Goal: Complete application form

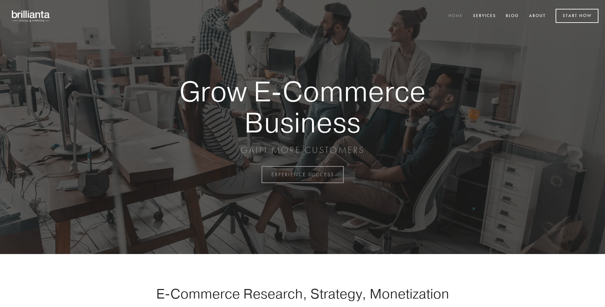
scroll to position [1716, 0]
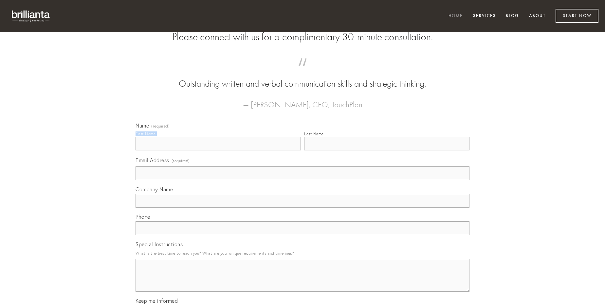
type input "[PERSON_NAME]"
click at [387, 151] on input "Last Name" at bounding box center [386, 144] width 165 height 14
type input "[PERSON_NAME]"
click at [302, 180] on input "Email Address (required)" at bounding box center [303, 174] width 334 height 14
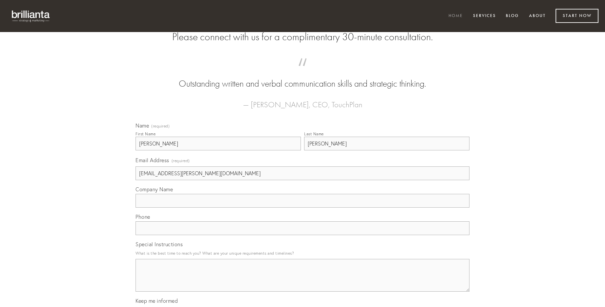
type input "[EMAIL_ADDRESS][PERSON_NAME][DOMAIN_NAME]"
click at [302, 208] on input "Company Name" at bounding box center [303, 201] width 334 height 14
type input "ocer"
click at [302, 235] on input "text" at bounding box center [303, 229] width 334 height 14
click at [302, 281] on textarea "Special Instructions" at bounding box center [303, 275] width 334 height 33
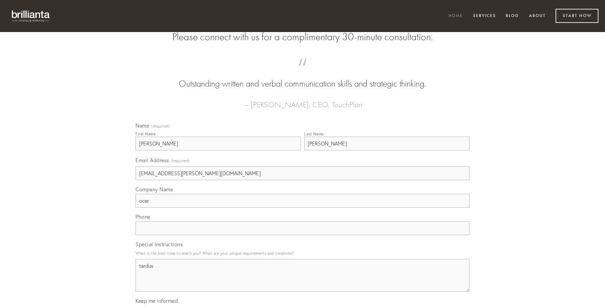
type textarea "tardus"
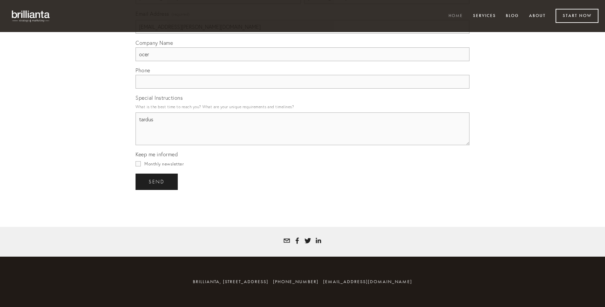
click at [157, 182] on span "send" at bounding box center [157, 182] width 16 height 6
